Goal: Use online tool/utility: Utilize a website feature to perform a specific function

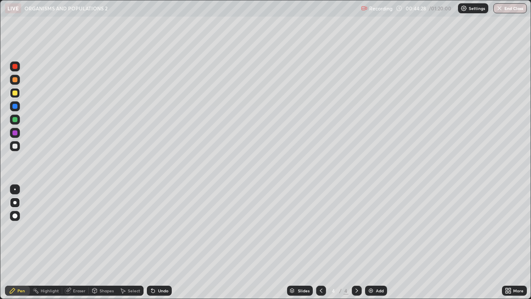
scroll to position [299, 531]
click at [13, 131] on div at bounding box center [14, 132] width 5 height 5
click at [15, 110] on div at bounding box center [15, 106] width 10 height 10
click at [79, 292] on div "Eraser" at bounding box center [79, 290] width 12 height 4
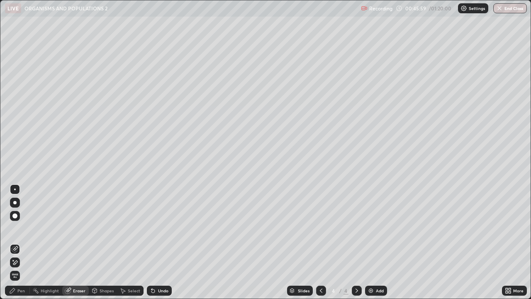
click at [23, 292] on div "Pen" at bounding box center [20, 290] width 7 height 4
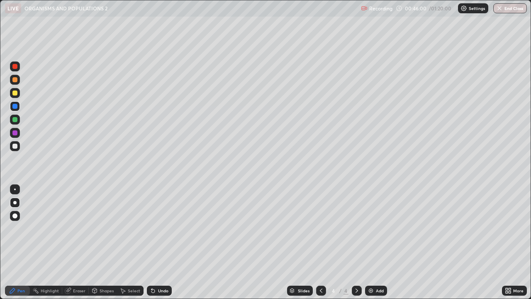
click at [13, 132] on div at bounding box center [14, 132] width 5 height 5
click at [101, 293] on div "Shapes" at bounding box center [103, 290] width 28 height 10
click at [74, 292] on div "Eraser" at bounding box center [79, 290] width 12 height 4
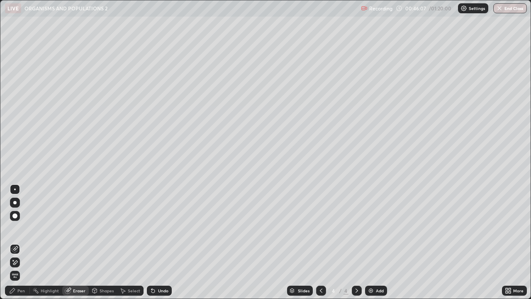
click at [22, 285] on div "Pen" at bounding box center [17, 290] width 25 height 10
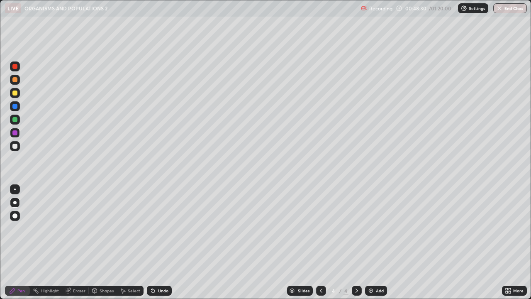
click at [376, 290] on div "Add" at bounding box center [380, 290] width 8 height 4
click at [316, 290] on div at bounding box center [321, 290] width 10 height 10
click at [352, 290] on div at bounding box center [357, 290] width 10 height 10
click at [15, 80] on div at bounding box center [14, 79] width 5 height 5
click at [129, 292] on div "Select" at bounding box center [134, 290] width 12 height 4
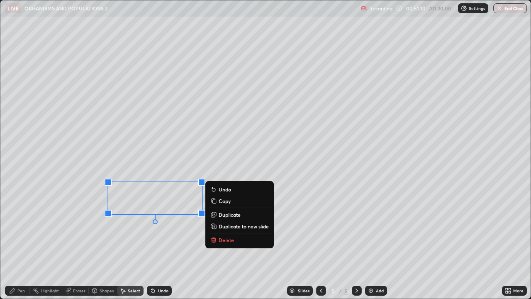
click at [87, 252] on div "0 ° Undo Copy Duplicate Duplicate to new slide Delete" at bounding box center [265, 149] width 530 height 298
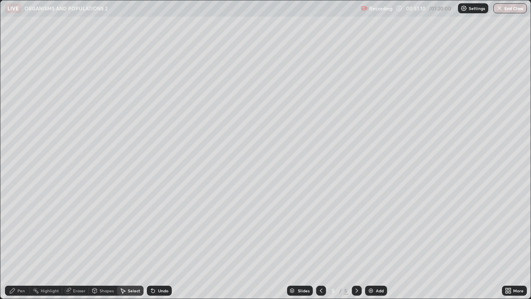
click at [17, 291] on div "Pen" at bounding box center [20, 290] width 7 height 4
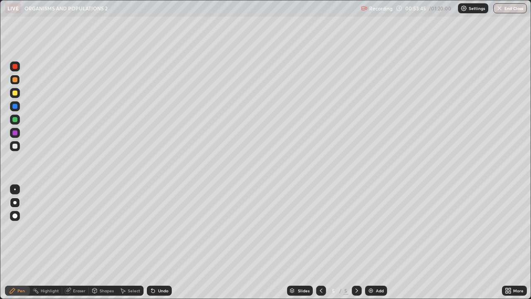
click at [320, 290] on icon at bounding box center [321, 290] width 2 height 4
click at [356, 290] on icon at bounding box center [357, 290] width 7 height 7
click at [368, 291] on img at bounding box center [371, 290] width 7 height 7
click at [320, 290] on icon at bounding box center [321, 290] width 7 height 7
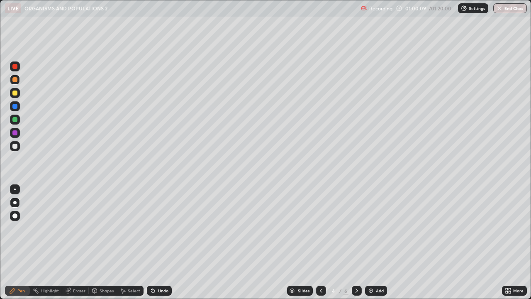
click at [346, 289] on div "6" at bounding box center [346, 290] width 5 height 7
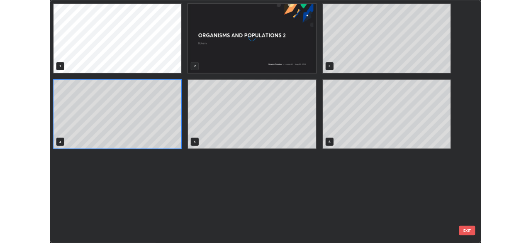
scroll to position [295, 526]
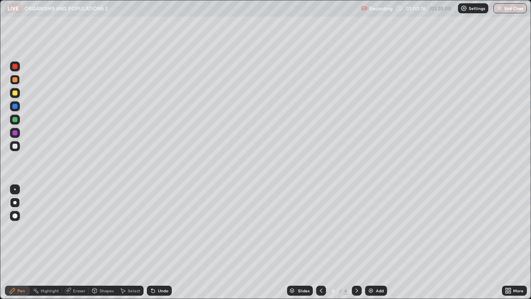
click at [15, 147] on div at bounding box center [14, 146] width 5 height 5
click at [100, 286] on div "Shapes" at bounding box center [103, 290] width 28 height 10
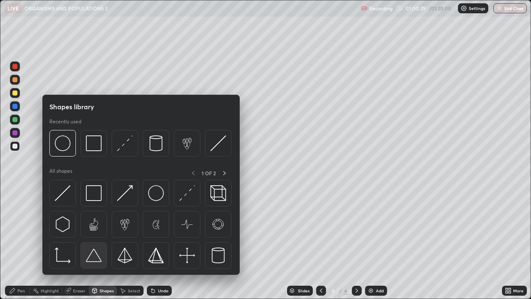
click at [90, 256] on img at bounding box center [94, 255] width 16 height 16
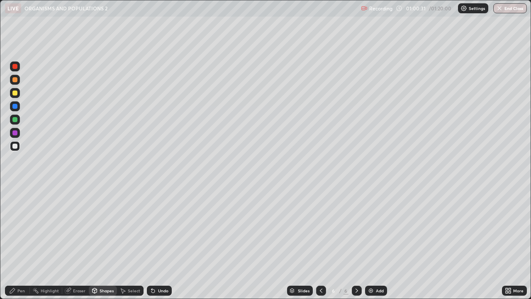
click at [18, 290] on div "Pen" at bounding box center [20, 290] width 7 height 4
click at [15, 144] on div at bounding box center [14, 146] width 5 height 5
click at [127, 292] on div "Select" at bounding box center [130, 290] width 27 height 10
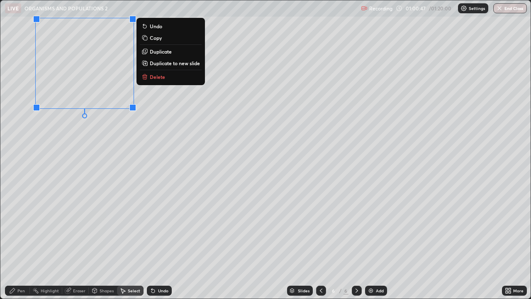
click at [115, 173] on div "0 ° Undo Copy Duplicate Duplicate to new slide Delete" at bounding box center [265, 149] width 530 height 298
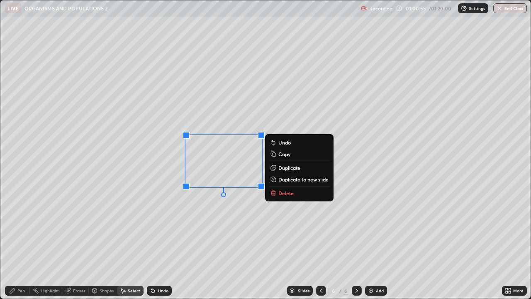
click at [165, 229] on div "0 ° Undo Copy Duplicate Duplicate to new slide Delete" at bounding box center [265, 149] width 530 height 298
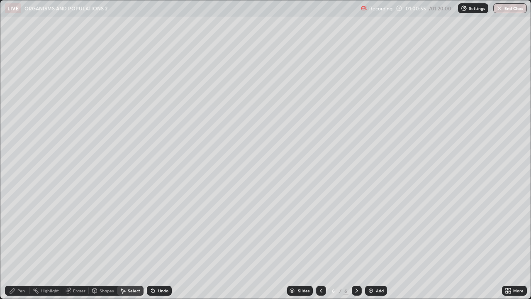
click at [15, 294] on div "Pen" at bounding box center [17, 290] width 25 height 10
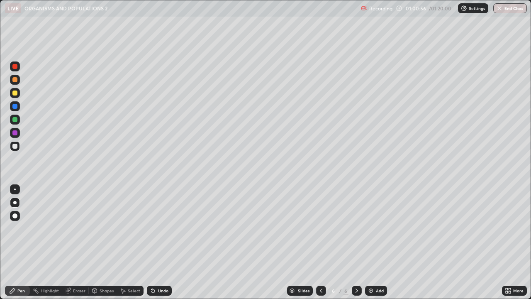
click at [44, 291] on div "Highlight" at bounding box center [50, 290] width 18 height 4
click at [12, 290] on icon at bounding box center [12, 290] width 5 height 5
click at [14, 133] on div at bounding box center [14, 132] width 5 height 5
click at [103, 290] on div "Shapes" at bounding box center [107, 290] width 14 height 4
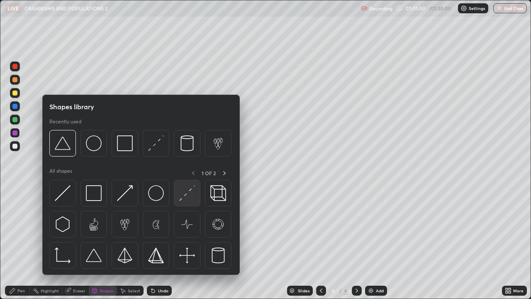
click at [185, 194] on img at bounding box center [187, 193] width 16 height 16
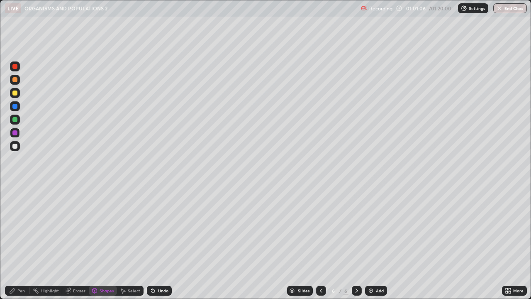
click at [12, 289] on icon at bounding box center [12, 290] width 7 height 7
click at [12, 83] on div at bounding box center [15, 80] width 10 height 10
click at [15, 93] on div at bounding box center [14, 92] width 5 height 5
click at [13, 282] on div "Pen" at bounding box center [17, 290] width 25 height 17
click at [133, 291] on div "Select" at bounding box center [134, 290] width 12 height 4
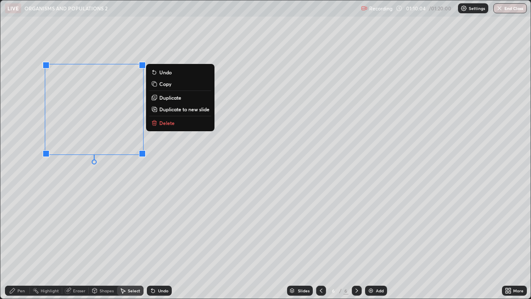
click at [156, 242] on div "0 ° Undo Copy Duplicate Duplicate to new slide Delete" at bounding box center [265, 149] width 530 height 298
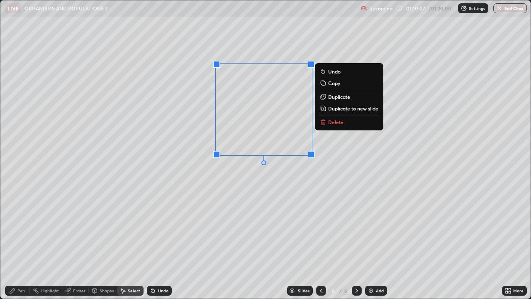
click at [232, 208] on div "0 ° Undo Copy Duplicate Duplicate to new slide Delete" at bounding box center [265, 149] width 530 height 298
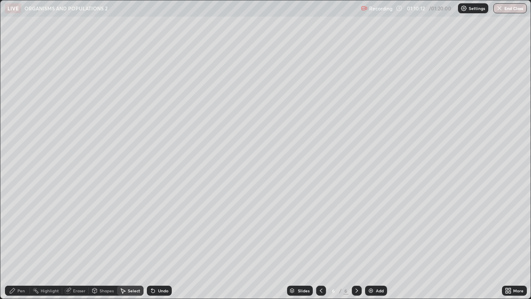
click at [19, 288] on div "Pen" at bounding box center [17, 290] width 25 height 10
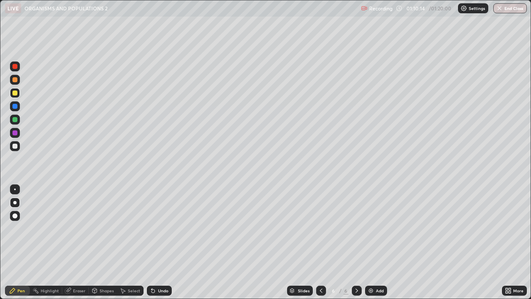
click at [15, 146] on div at bounding box center [14, 146] width 5 height 5
click at [17, 134] on div at bounding box center [14, 132] width 5 height 5
click at [14, 146] on div at bounding box center [14, 146] width 5 height 5
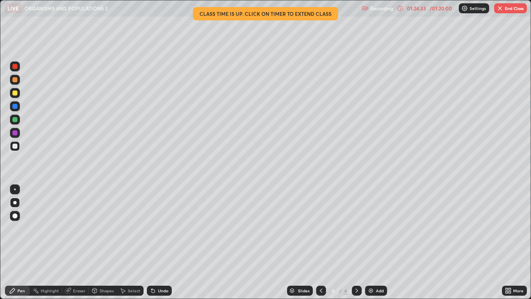
click at [510, 292] on icon at bounding box center [510, 292] width 2 height 2
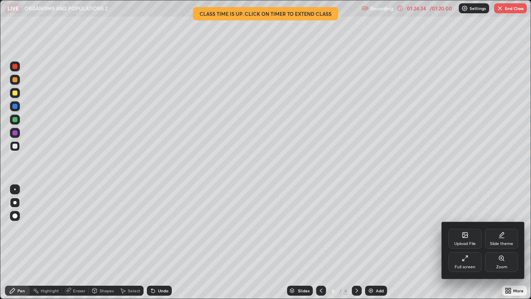
click at [462, 259] on icon at bounding box center [465, 258] width 7 height 7
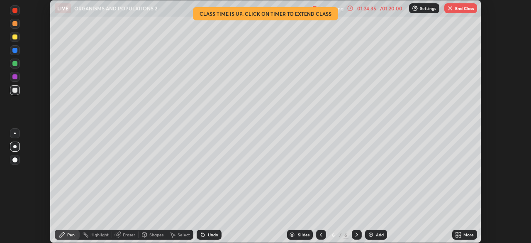
scroll to position [41252, 40964]
click at [499, 69] on div "Setting up your live class Class time is up. Click on timer to extend class" at bounding box center [265, 121] width 531 height 243
click at [460, 12] on button "End Class" at bounding box center [460, 8] width 33 height 10
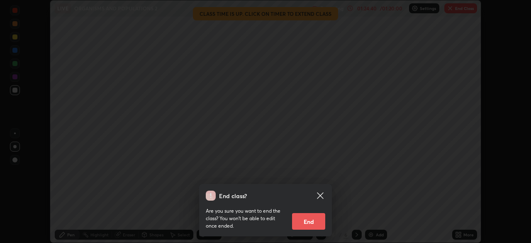
click at [314, 221] on button "End" at bounding box center [308, 221] width 33 height 17
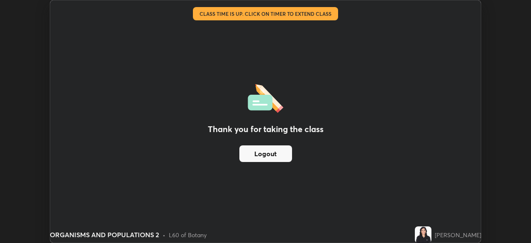
click at [270, 151] on button "Logout" at bounding box center [265, 153] width 53 height 17
